Goal: Task Accomplishment & Management: Use online tool/utility

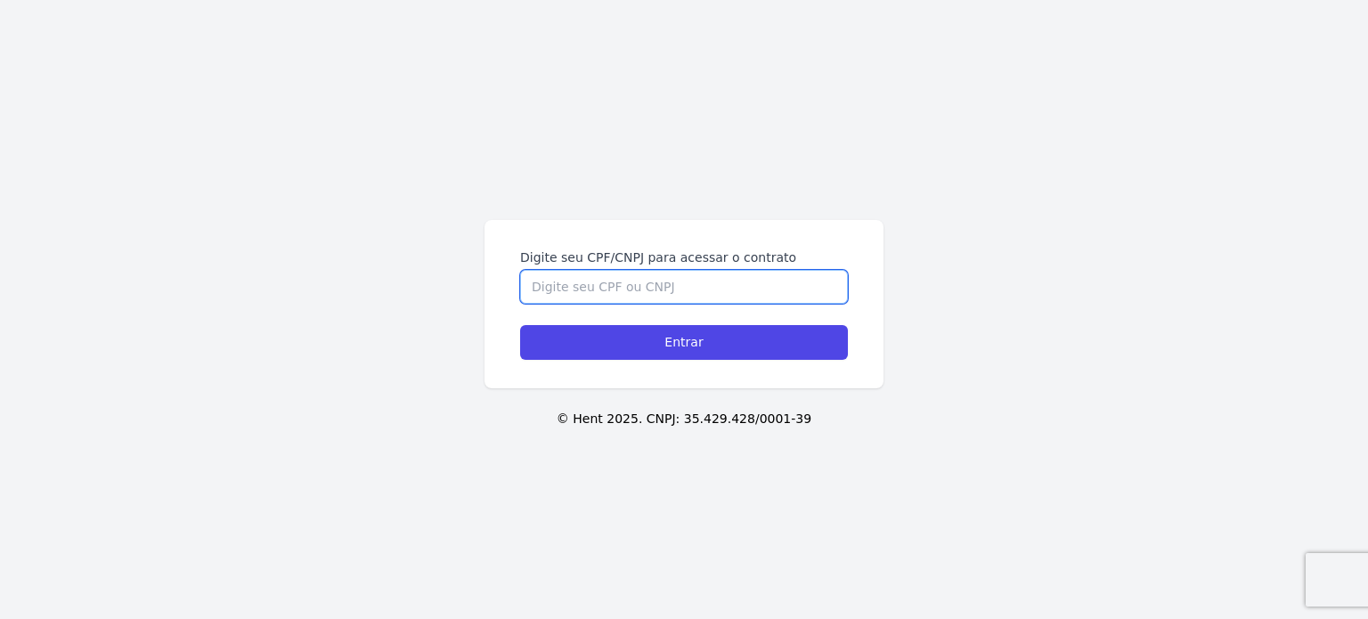
click at [651, 292] on input "Digite seu CPF/CNPJ para acessar o contrato" at bounding box center [684, 287] width 328 height 34
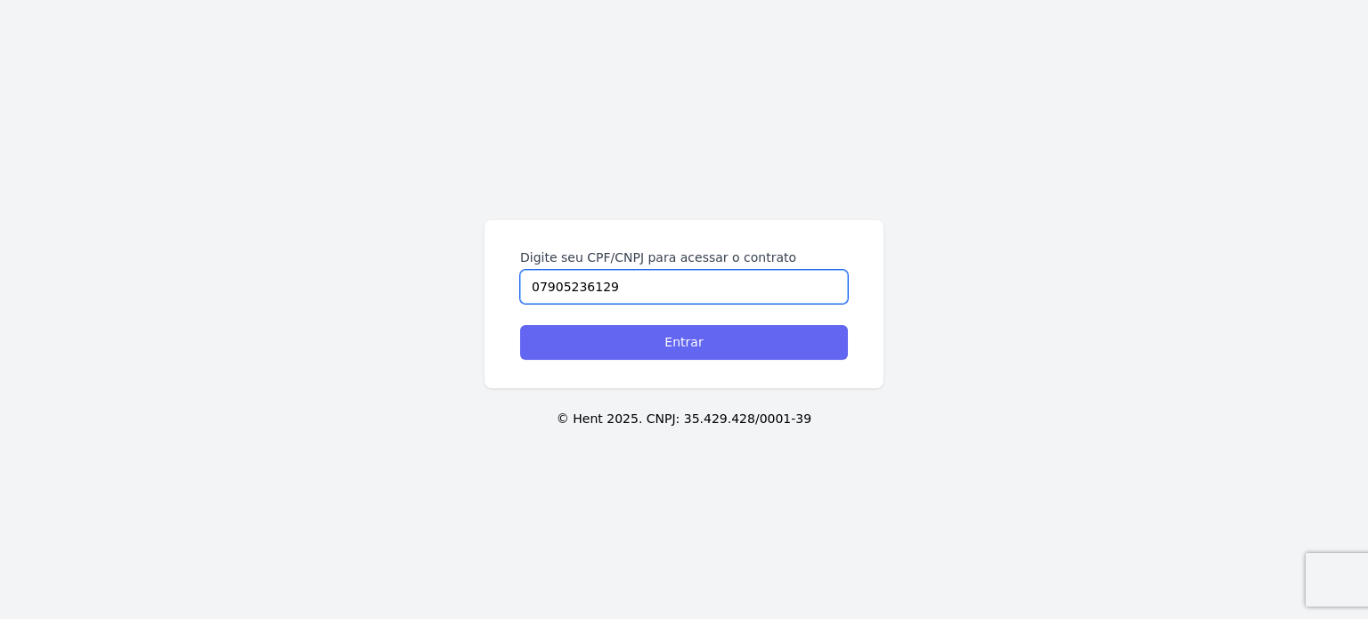
type input "07905236129"
click at [727, 357] on input "Entrar" at bounding box center [684, 342] width 328 height 35
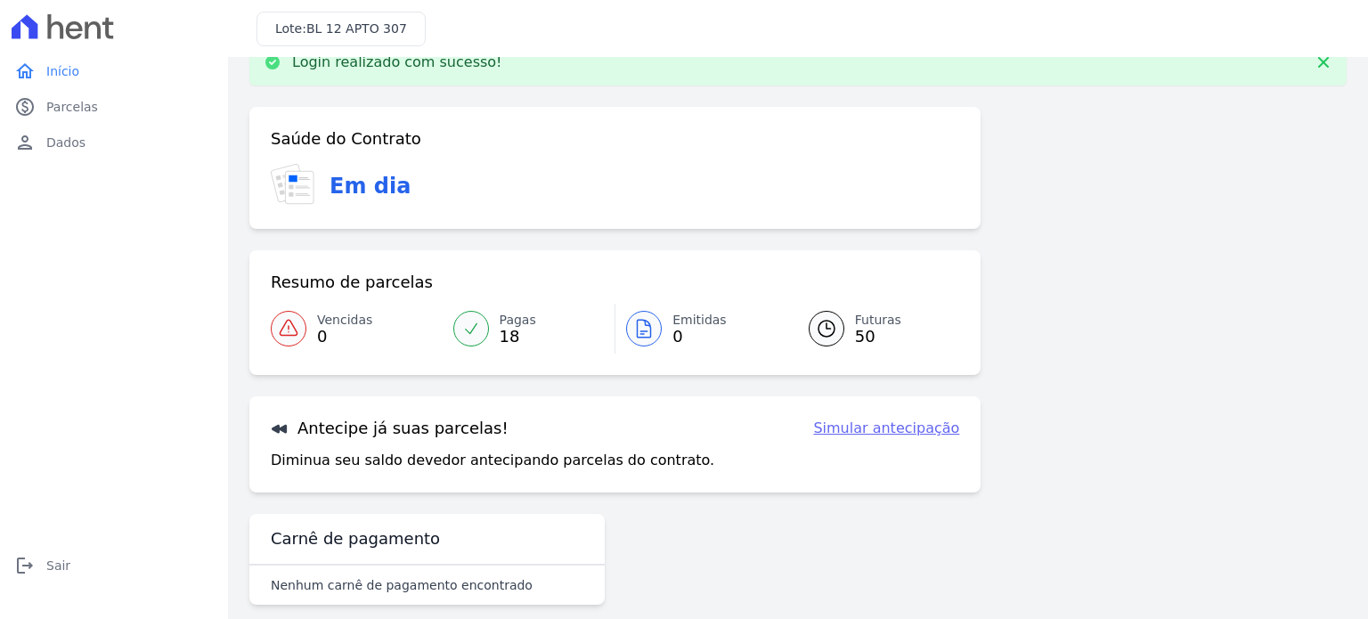
scroll to position [60, 0]
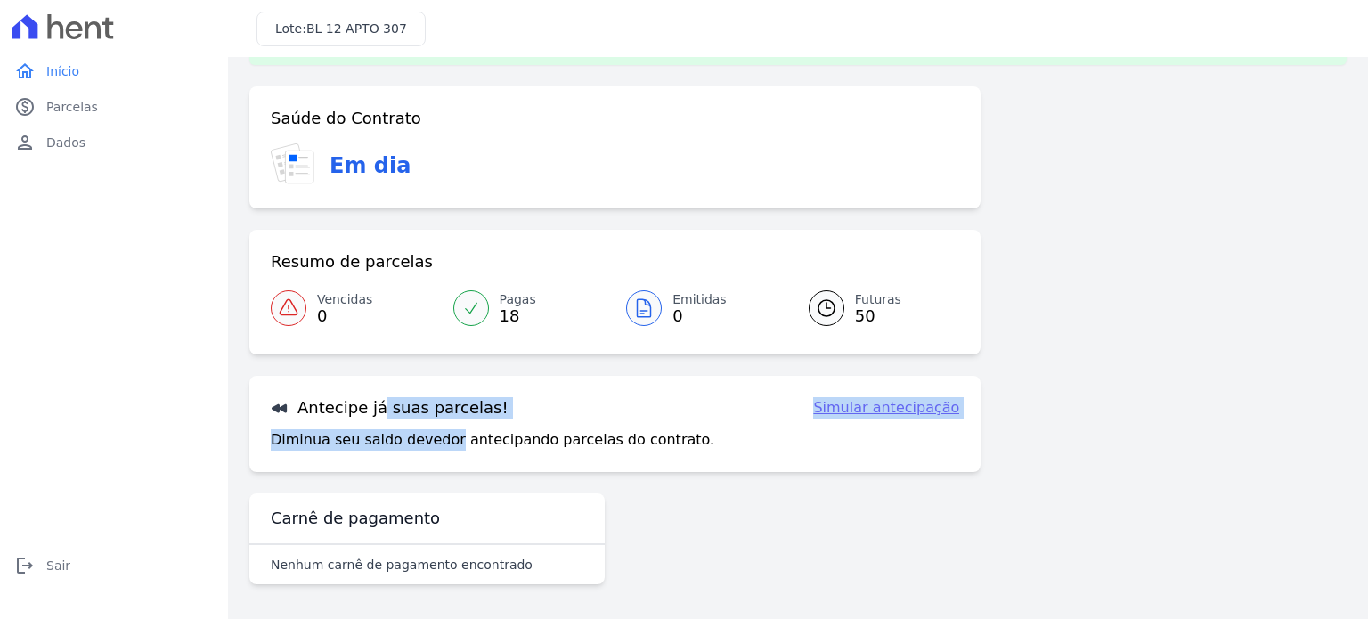
drag, startPoint x: 313, startPoint y: 402, endPoint x: 439, endPoint y: 445, distance: 132.9
click at [439, 445] on div "Antecipe já suas parcelas! Simular antecipação Diminua seu saldo devedor anteci…" at bounding box center [614, 424] width 731 height 96
click at [439, 445] on p "Diminua seu saldo devedor antecipando parcelas do contrato." at bounding box center [492, 439] width 443 height 21
drag, startPoint x: 438, startPoint y: 445, endPoint x: 313, endPoint y: 405, distance: 131.8
click at [313, 405] on div "Antecipe já suas parcelas! Simular antecipação Diminua seu saldo devedor anteci…" at bounding box center [614, 424] width 731 height 96
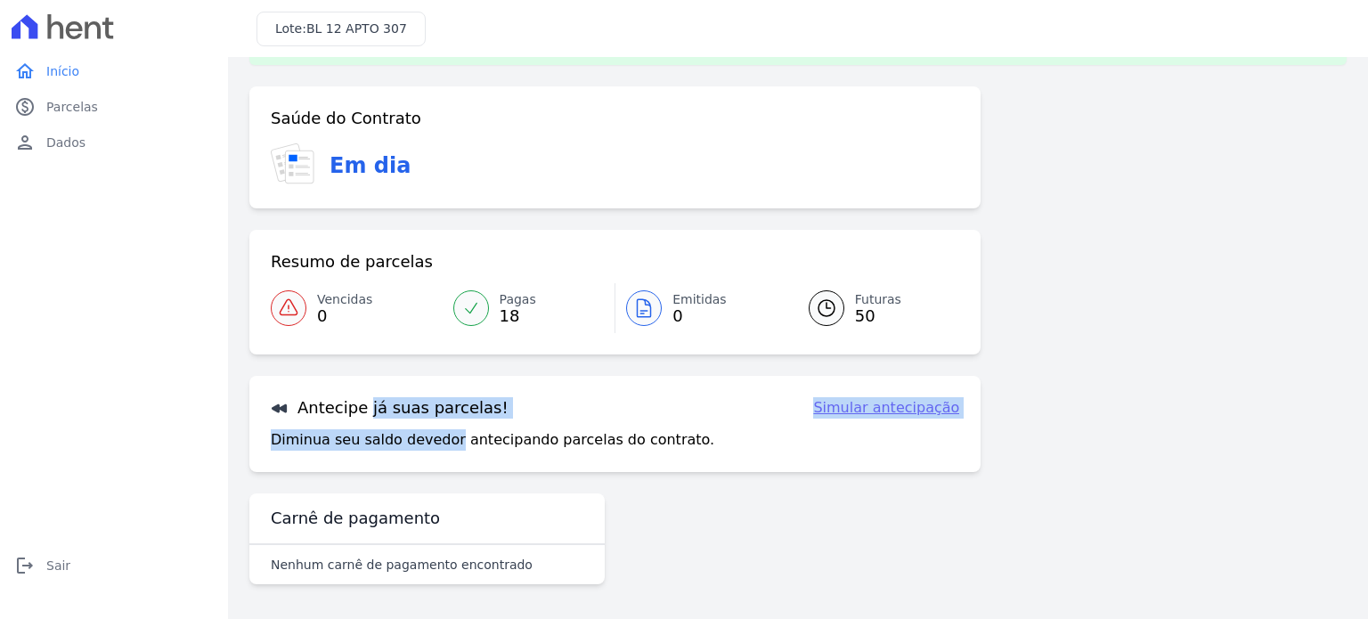
click at [313, 405] on h3 "Antecipe já suas parcelas!" at bounding box center [390, 407] width 238 height 21
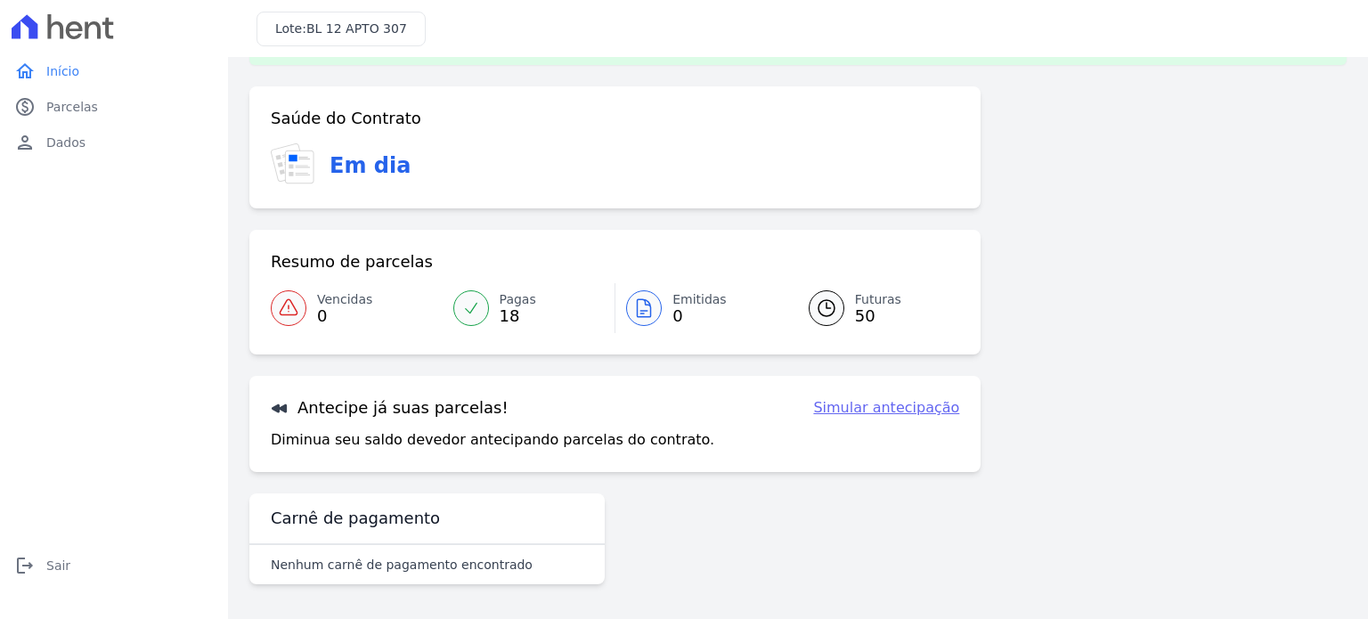
click at [879, 403] on link "Simular antecipação" at bounding box center [886, 407] width 146 height 21
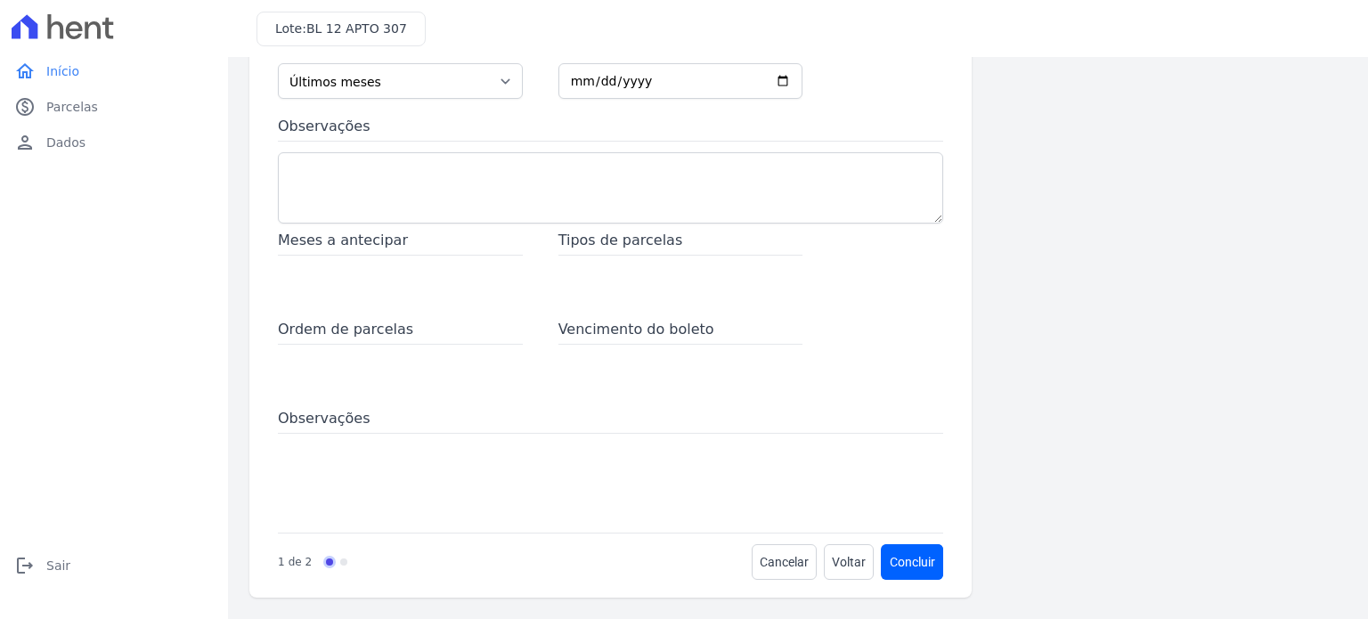
scroll to position [50, 0]
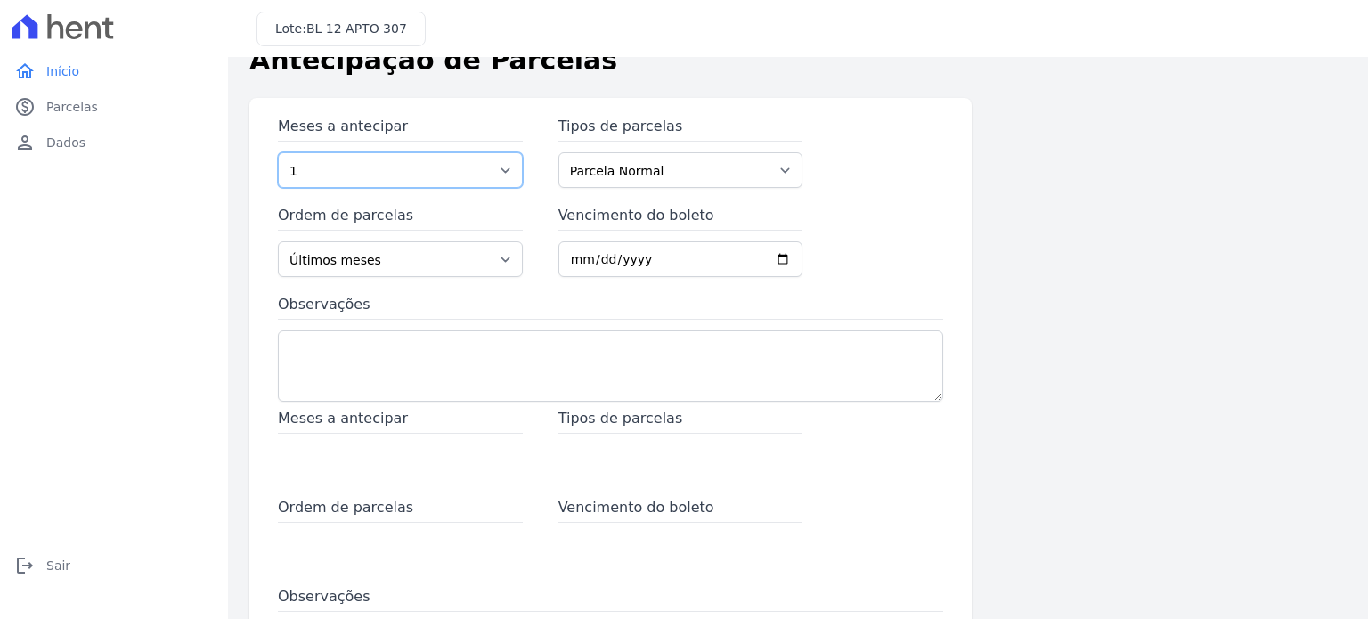
click at [385, 163] on select "1 2 3 4 5 6 7 8 9 10 11 12 13 14 15 16 17 18 19 20 21 22 23 24 25 26 27 28 29 3…" at bounding box center [400, 170] width 245 height 36
select select "3"
click at [278, 152] on select "1 2 3 4 5 6 7 8 9 10 11 12 13 14 15 16 17 18 19 20 21 22 23 24 25 26 27 28 29 3…" at bounding box center [400, 170] width 245 height 36
click at [692, 191] on div "Meses a antecipar 1 2 3 4 5 6 7 8 9 10 11 12 13 14 15 16 17 18 19 20 21 22 23 2…" at bounding box center [610, 262] width 665 height 292
click at [689, 184] on select "Parcela Normal Parcela do Cliente Outros Financiamento CEF Chaves" at bounding box center [680, 170] width 245 height 36
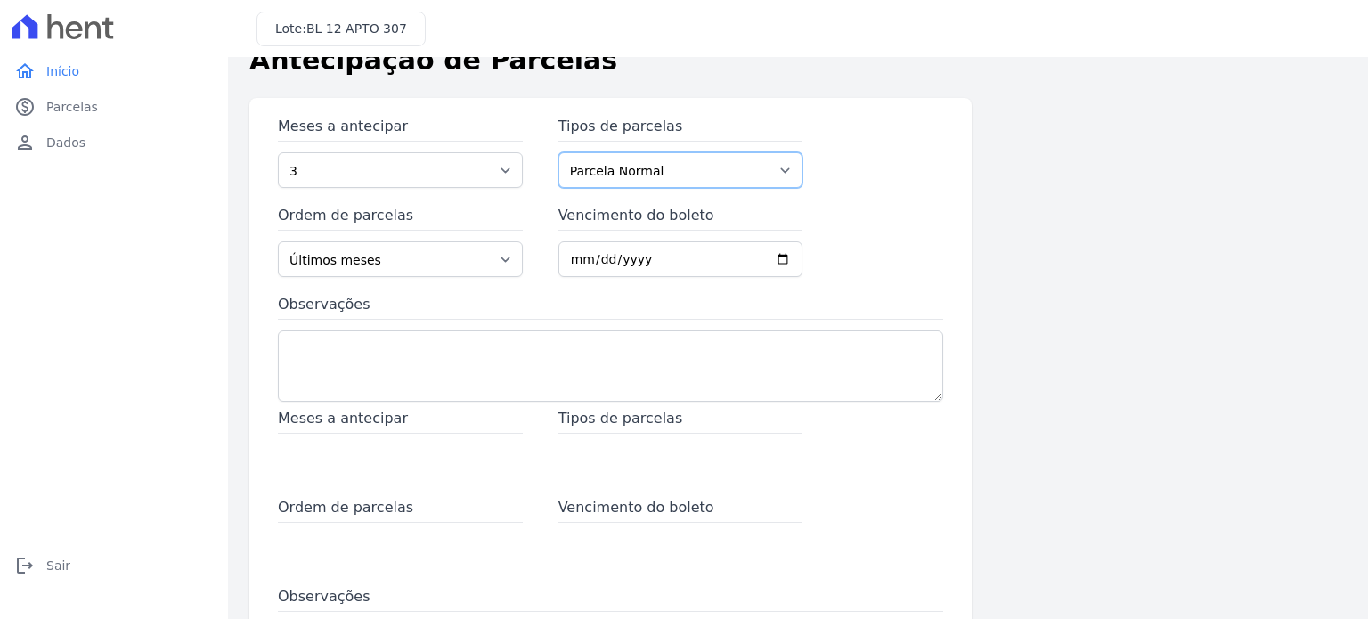
click at [558, 152] on select "Parcela Normal Parcela do Cliente Outros Financiamento CEF Chaves" at bounding box center [680, 170] width 245 height 36
click at [395, 260] on select "Últimos meses Primeiros meses" at bounding box center [400, 259] width 245 height 36
drag, startPoint x: 395, startPoint y: 260, endPoint x: 408, endPoint y: 260, distance: 12.5
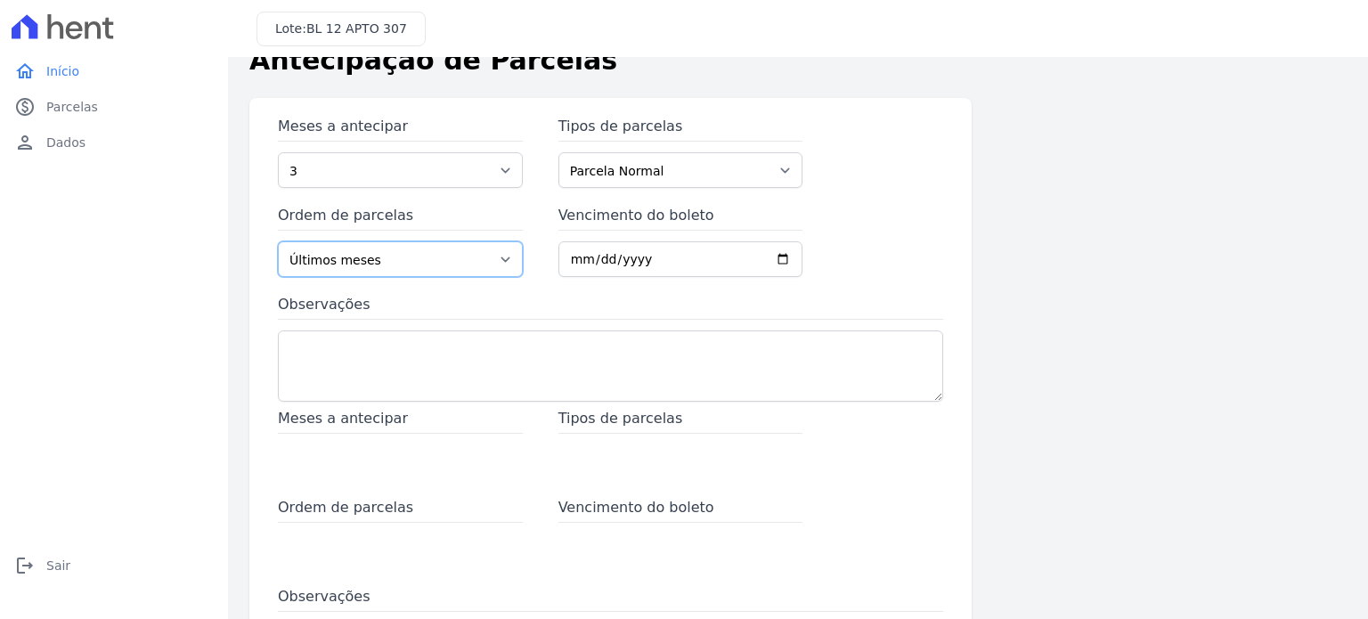
click at [395, 260] on select "Últimos meses Primeiros meses" at bounding box center [400, 259] width 245 height 36
click at [664, 259] on input "Vencimento do boleto" at bounding box center [680, 259] width 245 height 36
click at [602, 260] on input "Vencimento do boleto" at bounding box center [680, 259] width 245 height 36
click at [593, 262] on input "Vencimento do boleto" at bounding box center [680, 259] width 245 height 36
type input "[DATE]"
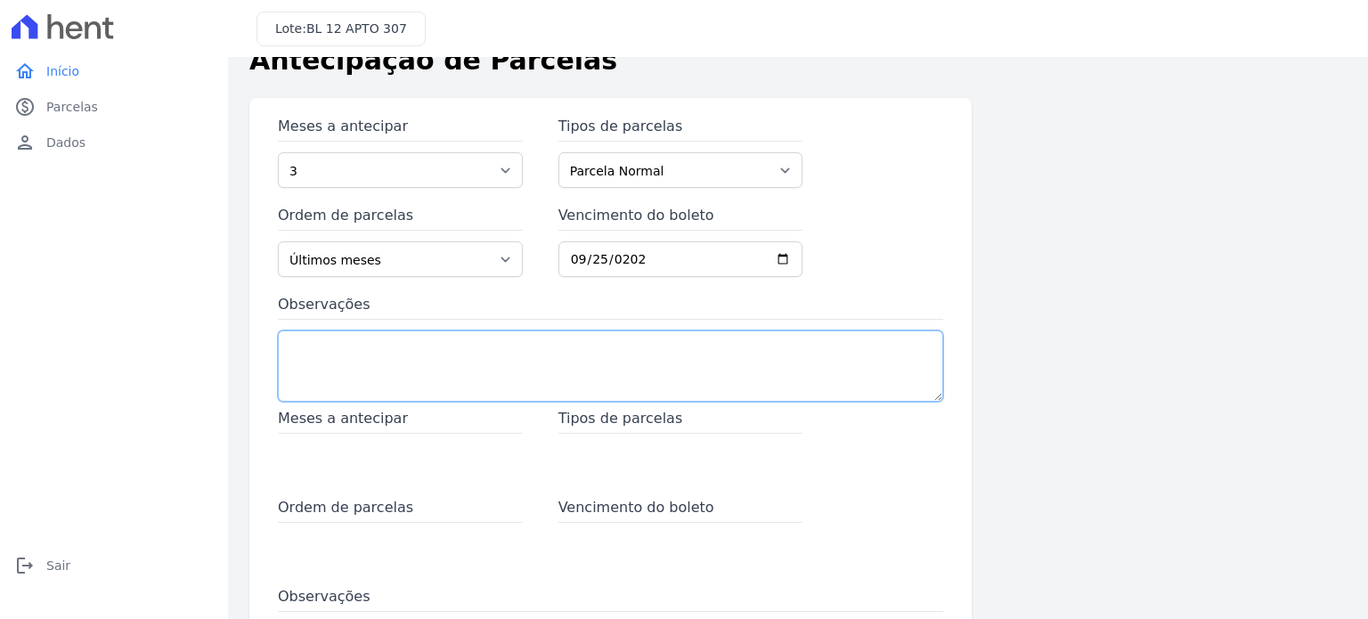
click at [324, 377] on textarea "Observações" at bounding box center [610, 365] width 665 height 71
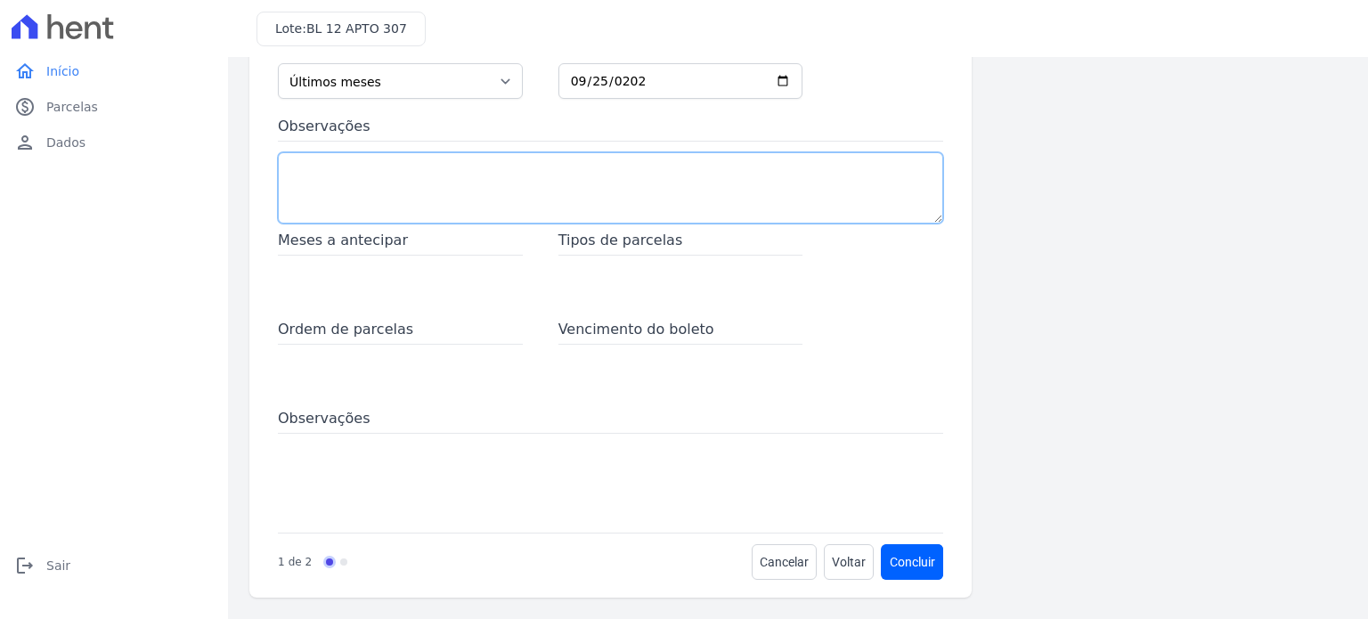
scroll to position [0, 0]
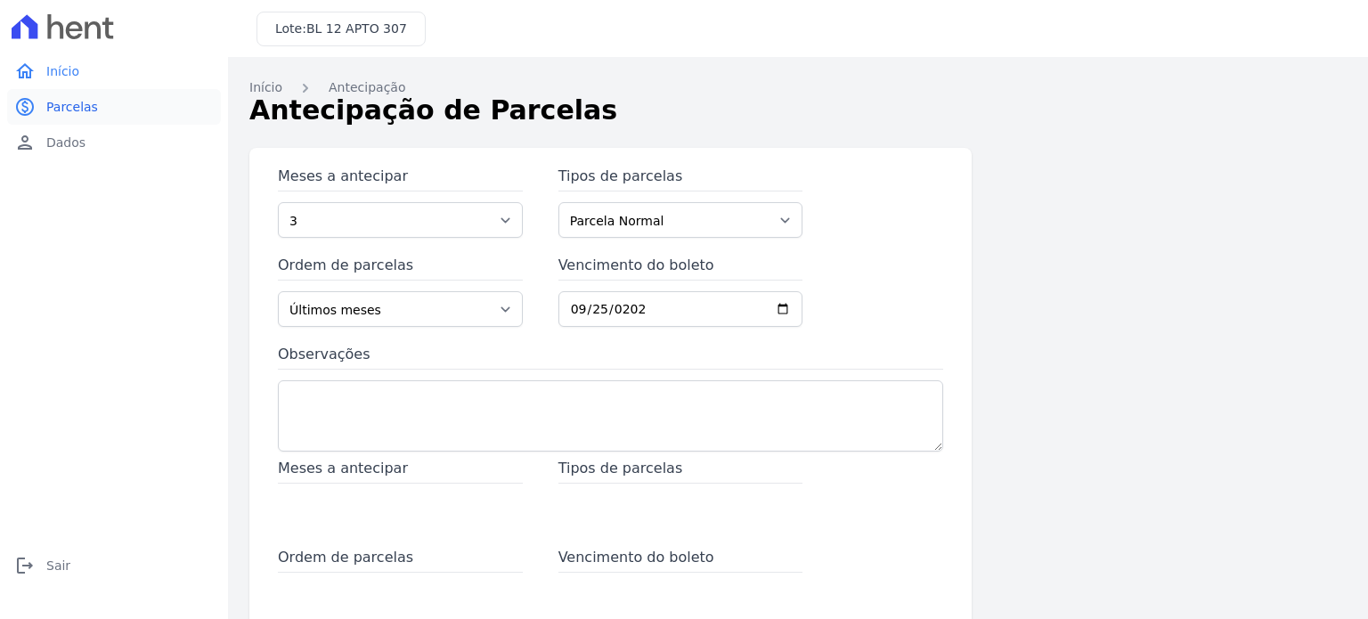
click at [43, 100] on link "paid Parcelas" at bounding box center [114, 107] width 214 height 36
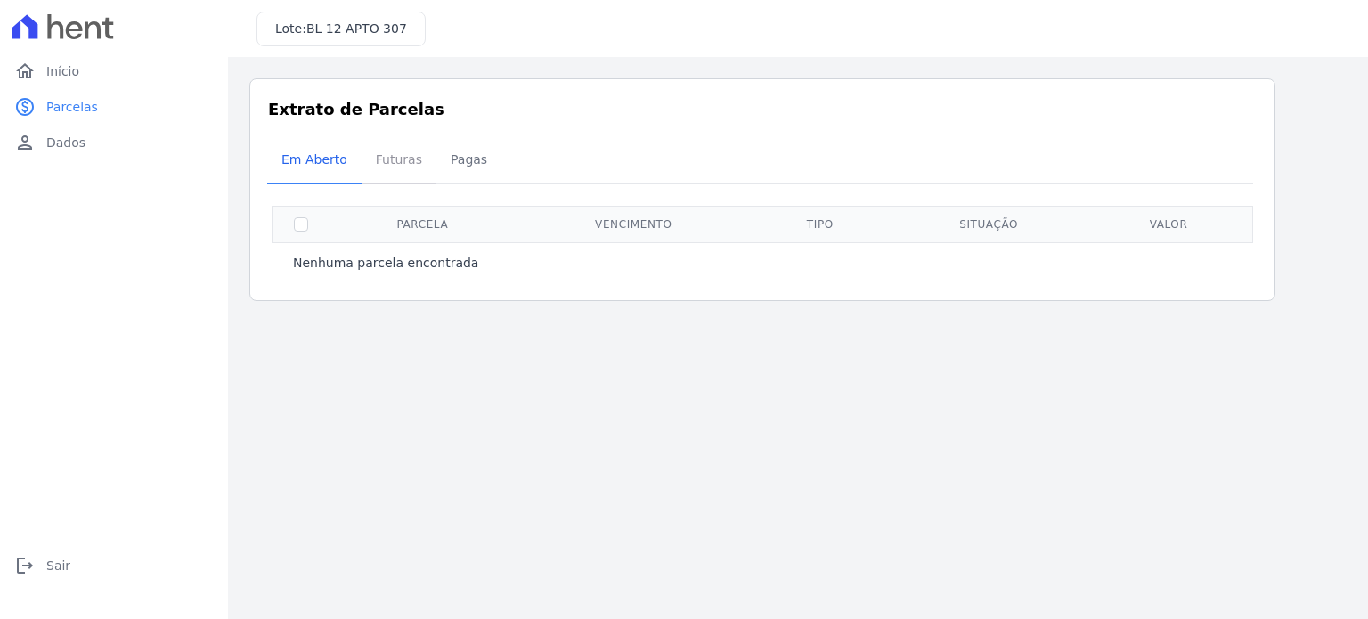
click at [378, 149] on span "Futuras" at bounding box center [399, 160] width 68 height 36
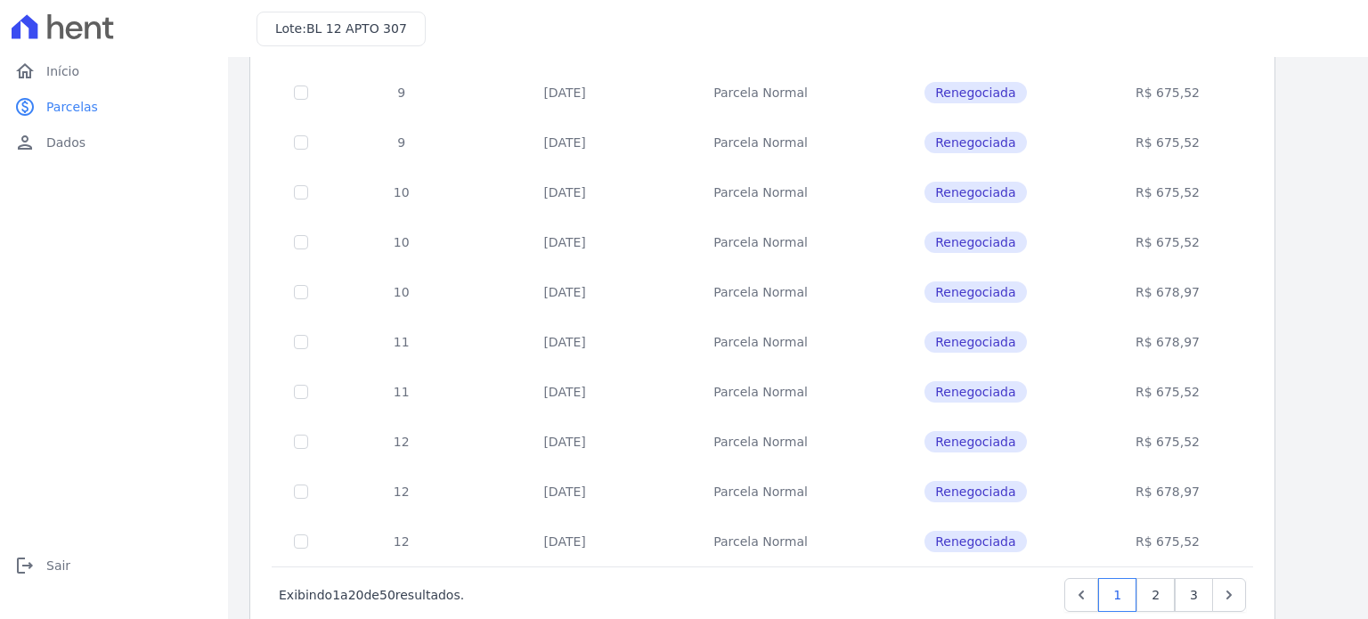
scroll to position [722, 0]
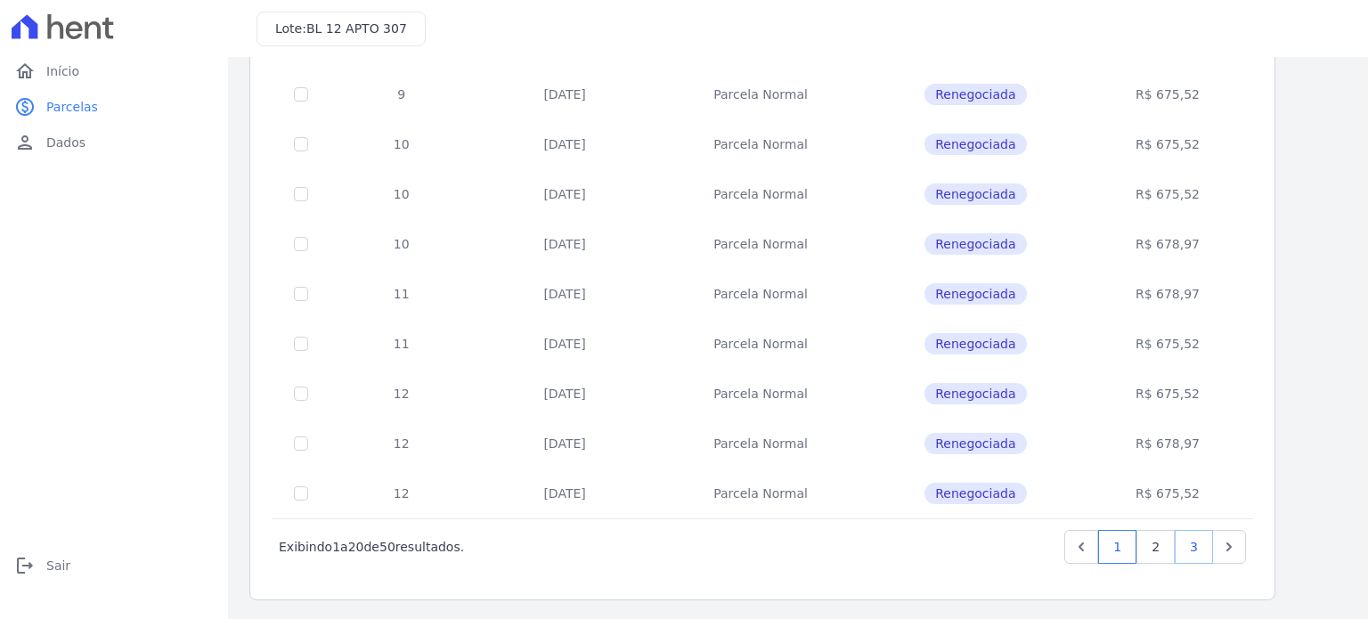
click at [1197, 548] on link "3" at bounding box center [1194, 547] width 38 height 34
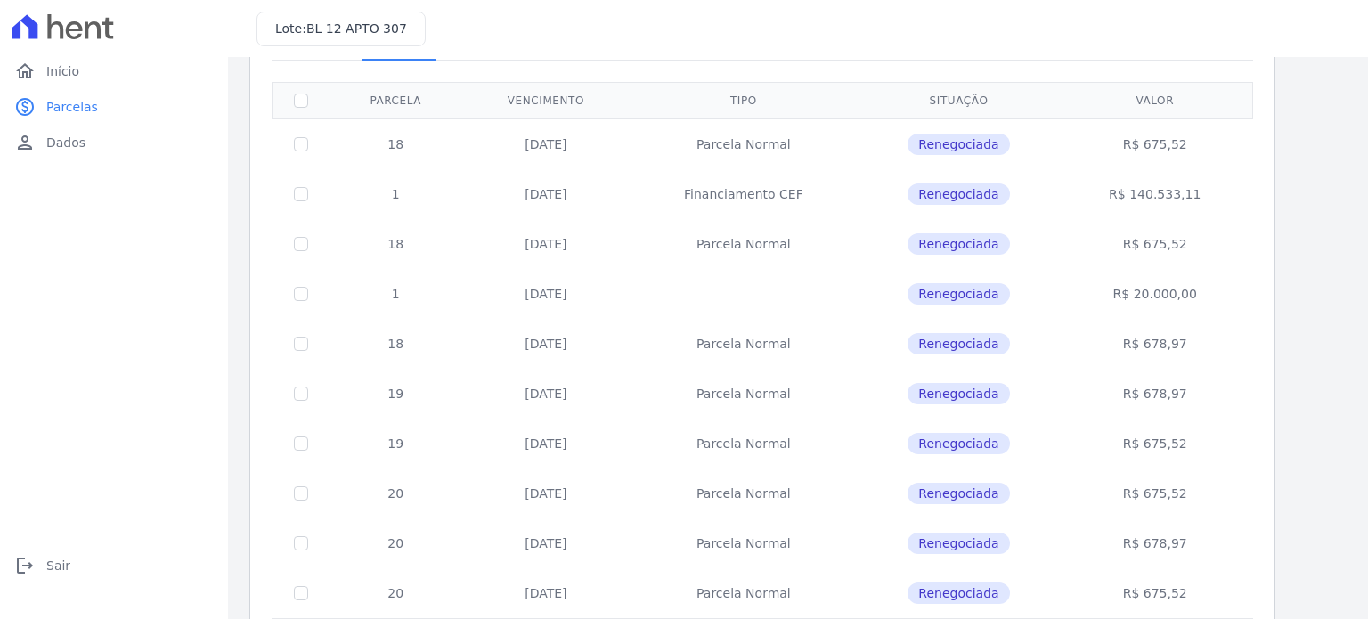
scroll to position [224, 0]
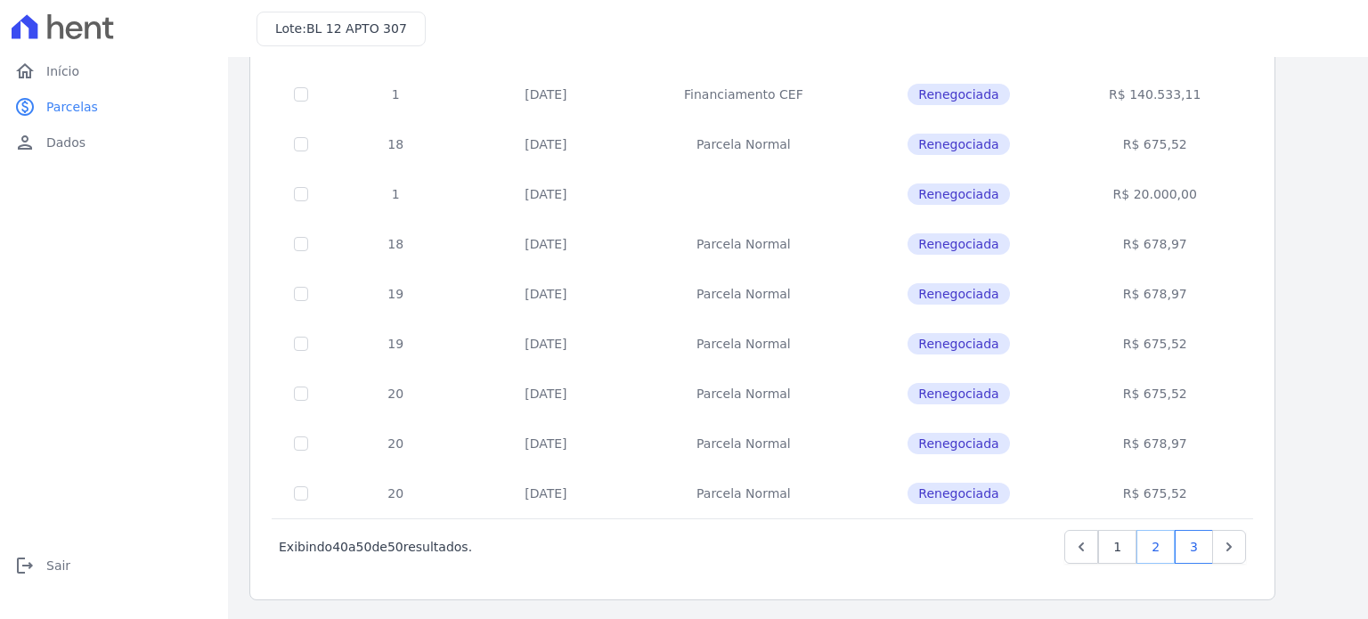
click at [1157, 544] on link "2" at bounding box center [1155, 547] width 38 height 34
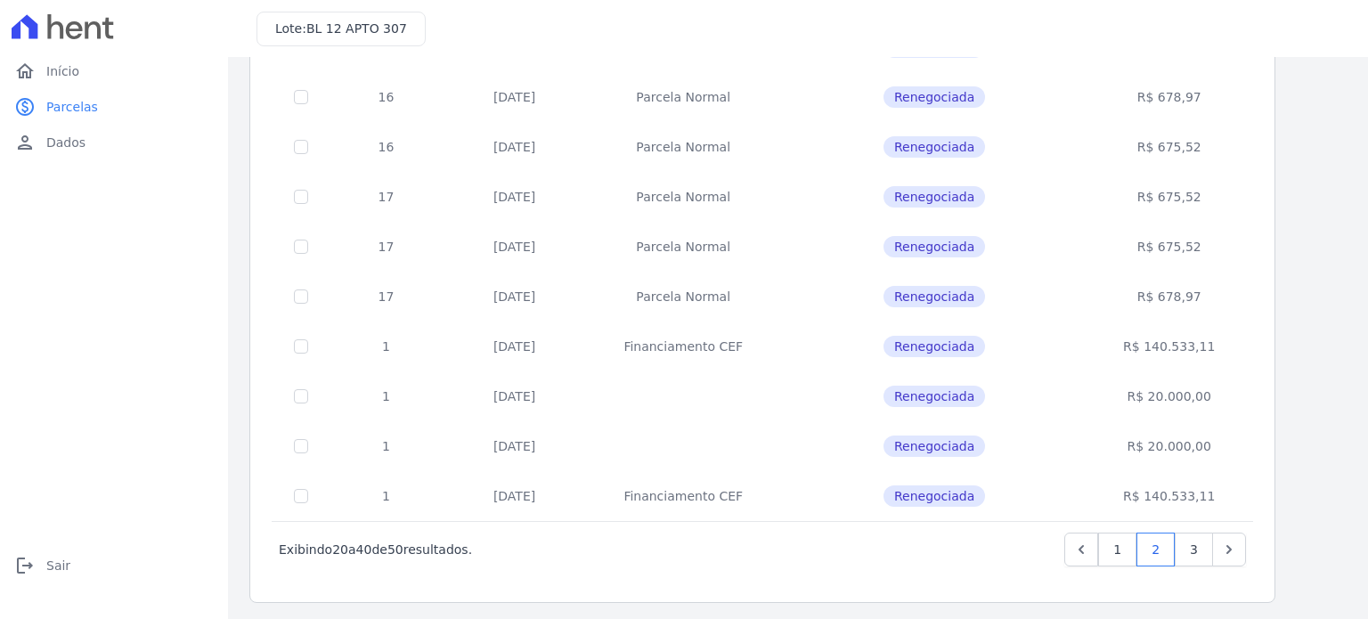
scroll to position [722, 0]
click at [1193, 544] on link "3" at bounding box center [1194, 547] width 38 height 34
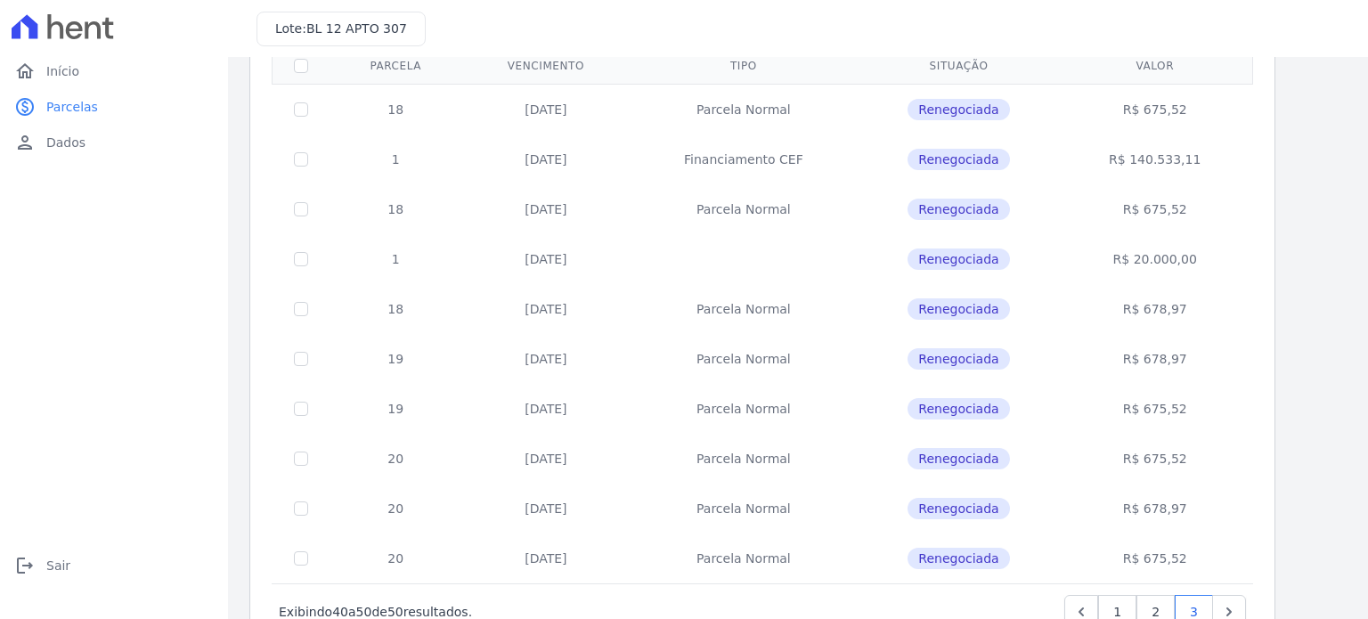
scroll to position [224, 0]
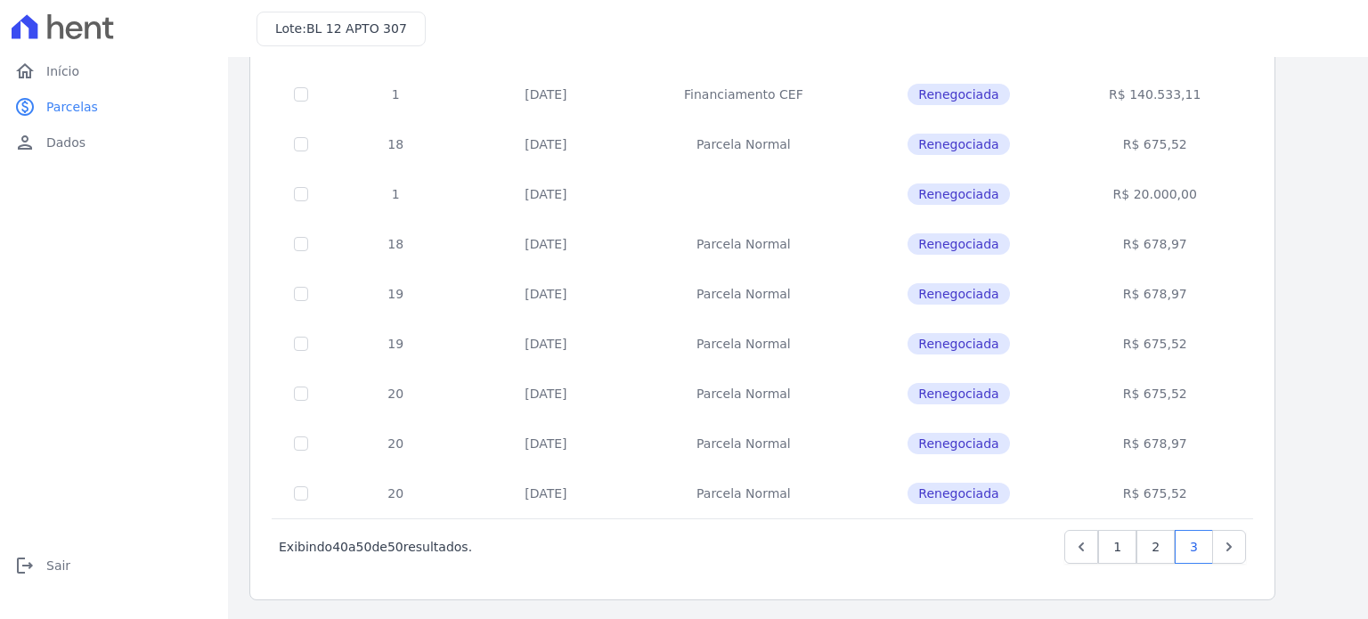
drag, startPoint x: 819, startPoint y: 504, endPoint x: 542, endPoint y: 325, distance: 329.8
click at [542, 325] on tbody "18 [DATE] [GEOGRAPHIC_DATA] Renegociada R$ 675,52 1 [DATE] Financiamento CEF Re…" at bounding box center [762, 269] width 980 height 500
